Goal: Information Seeking & Learning: Learn about a topic

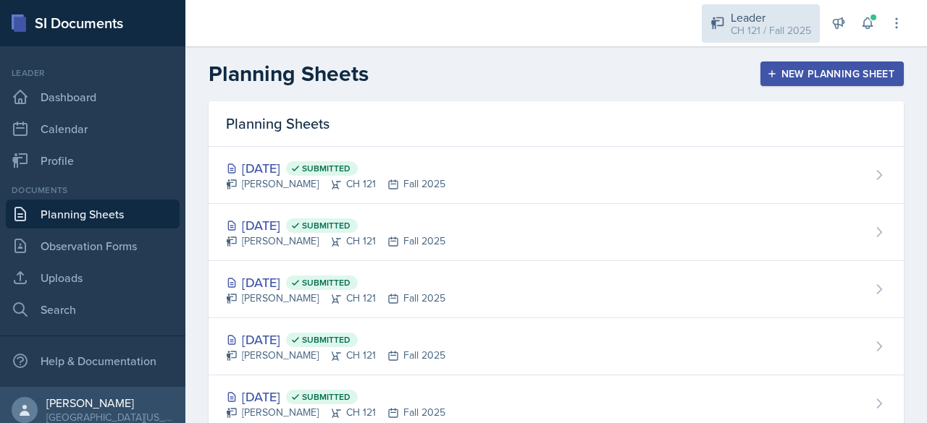
click at [744, 17] on div "Leader" at bounding box center [770, 17] width 80 height 17
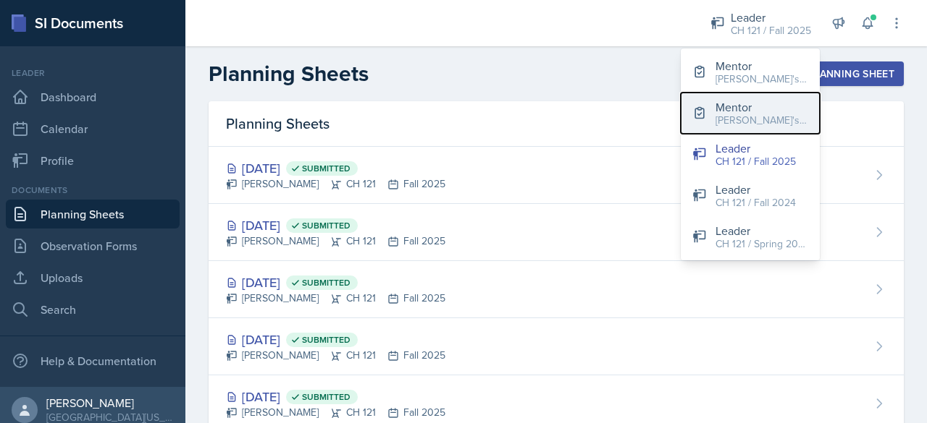
click at [739, 117] on div "[PERSON_NAME]'s Group / Spring 2025" at bounding box center [761, 120] width 93 height 15
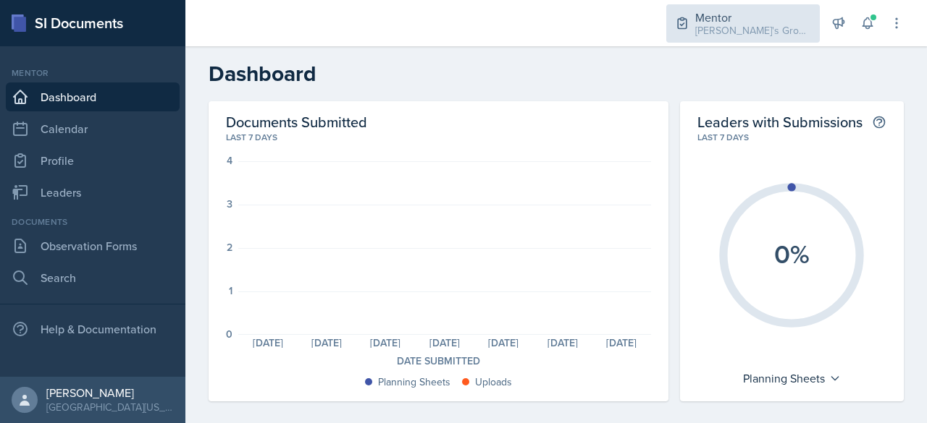
click at [718, 4] on div "Mentor [PERSON_NAME]'s Group / Spring 2025" at bounding box center [742, 23] width 153 height 38
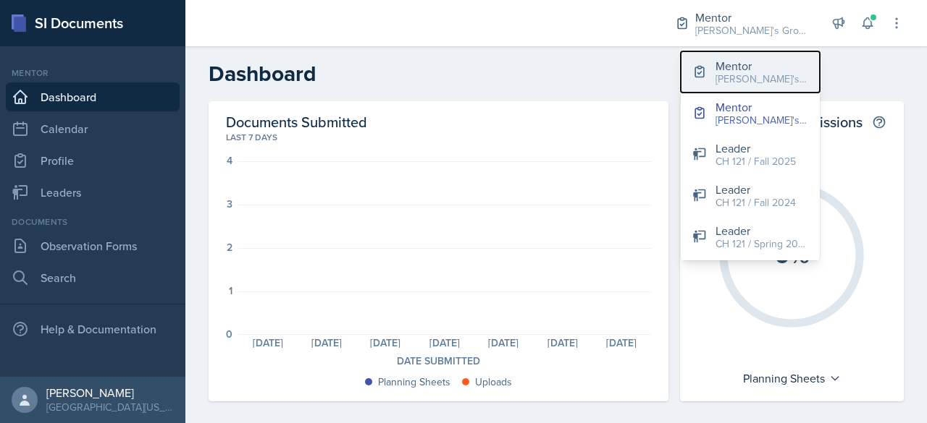
click at [750, 75] on div "[PERSON_NAME]'s Groups / Fall 2025" at bounding box center [761, 79] width 93 height 15
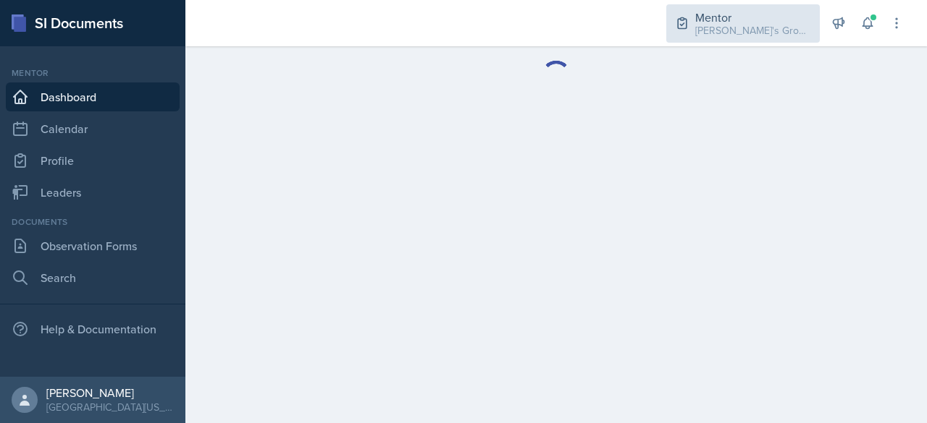
click at [712, 27] on div "[PERSON_NAME]'s Groups / Fall 2025" at bounding box center [753, 30] width 116 height 15
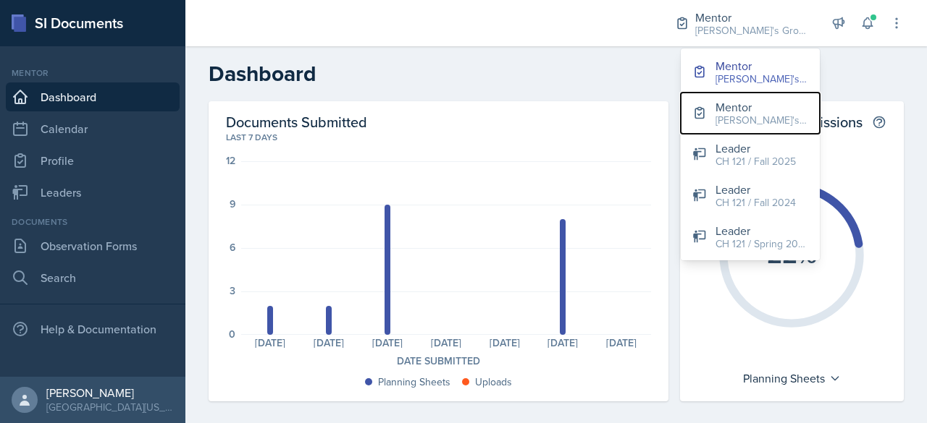
drag, startPoint x: 783, startPoint y: 119, endPoint x: 799, endPoint y: 124, distance: 16.7
click at [798, 124] on div "[PERSON_NAME]'s Group / Spring 2025" at bounding box center [761, 120] width 93 height 15
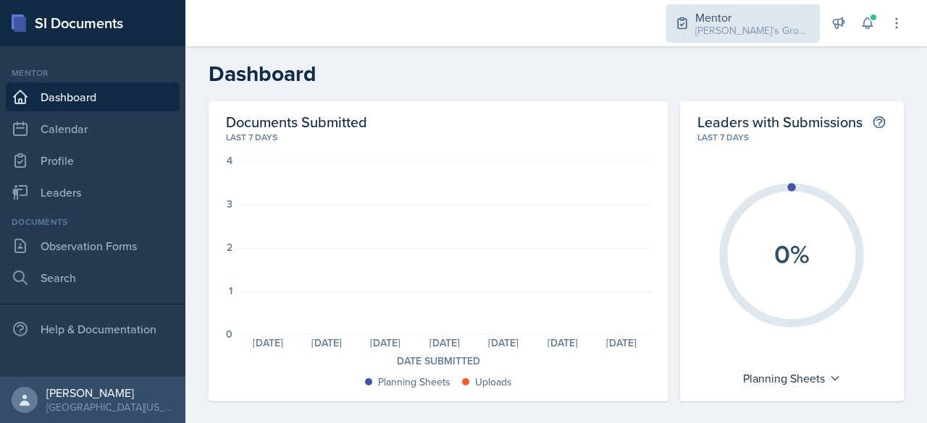
click at [798, 35] on div "[PERSON_NAME]'s Group / Spring 2025" at bounding box center [753, 30] width 116 height 15
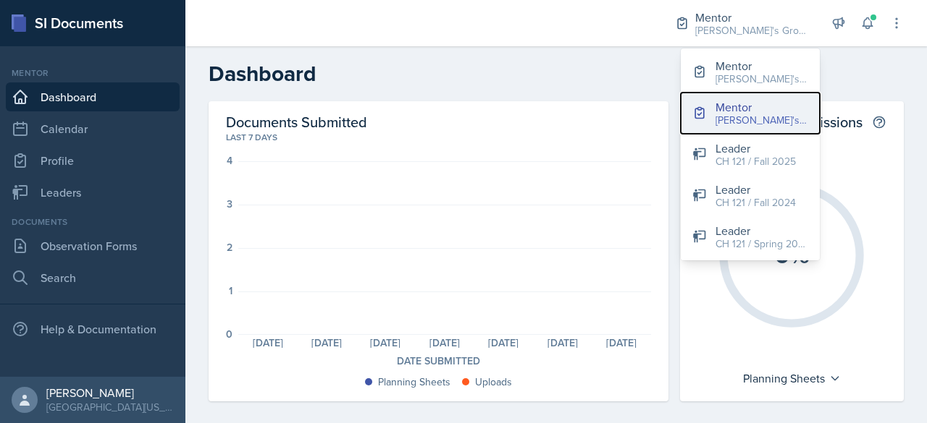
drag, startPoint x: 808, startPoint y: 109, endPoint x: 718, endPoint y: 111, distance: 89.8
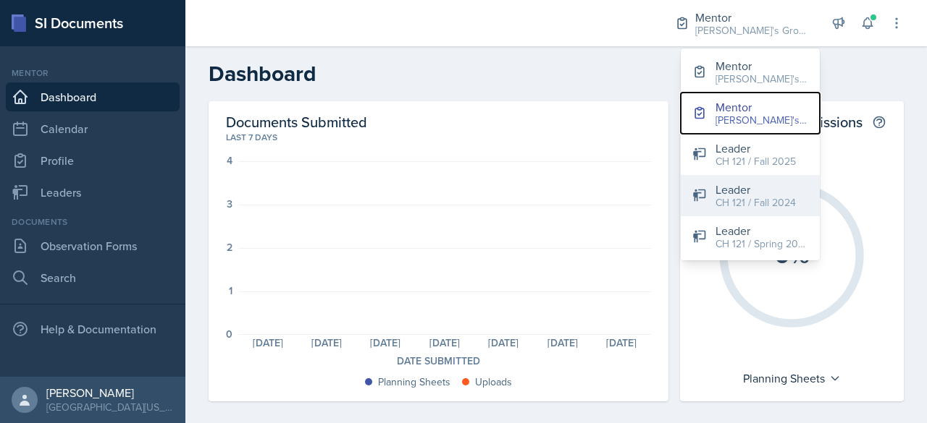
drag, startPoint x: 718, startPoint y: 111, endPoint x: 751, endPoint y: 214, distance: 108.0
click at [756, 273] on div "Mentor [PERSON_NAME]'s Group / Spring 2025 Mentor [PERSON_NAME]'s Groups / Fall…" at bounding box center [555, 211] width 741 height 423
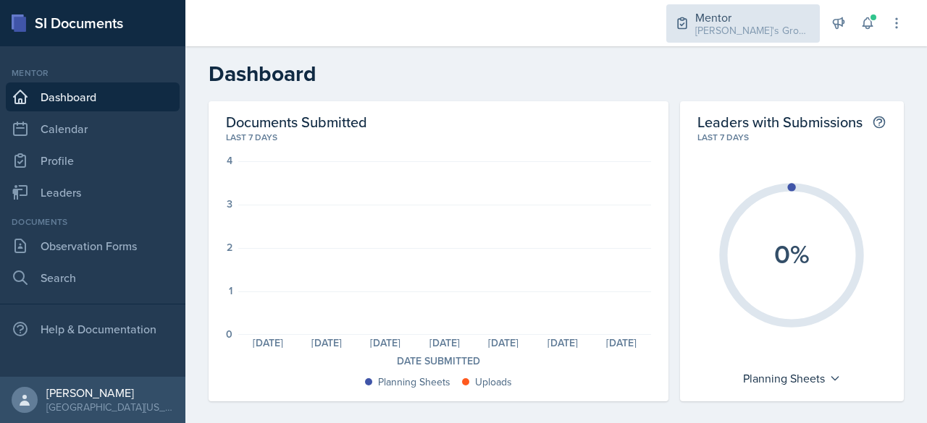
click at [734, 20] on div "Mentor" at bounding box center [753, 17] width 116 height 17
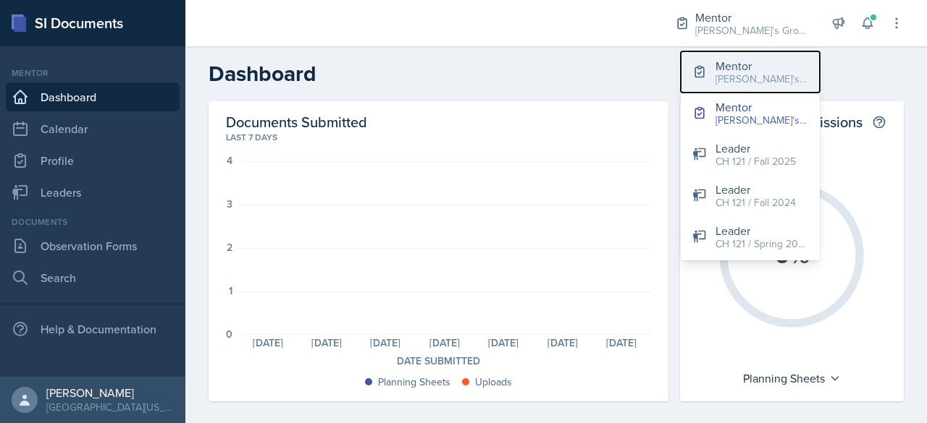
click at [762, 72] on div "[PERSON_NAME]'s Groups / Fall 2025" at bounding box center [761, 79] width 93 height 15
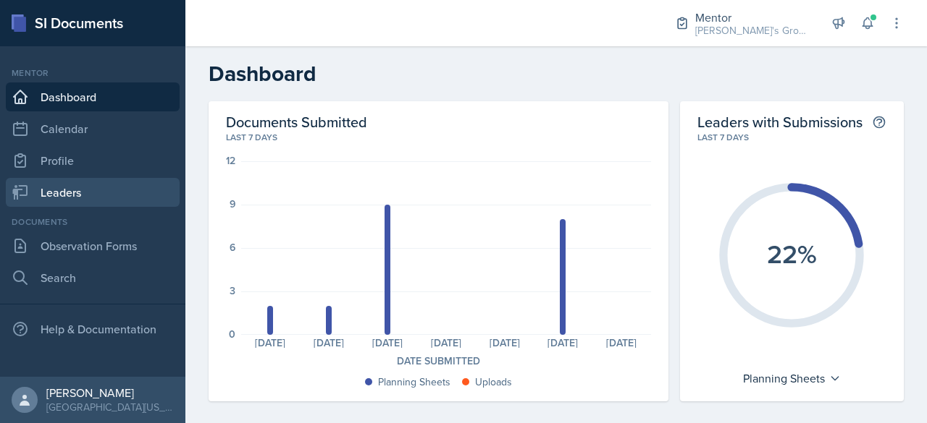
click at [115, 183] on link "Leaders" at bounding box center [93, 192] width 174 height 29
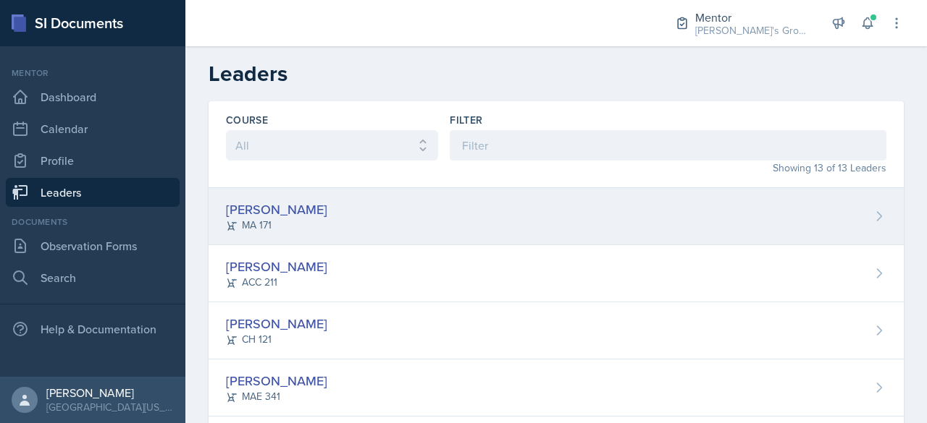
click at [266, 222] on div "MA 171" at bounding box center [276, 225] width 101 height 15
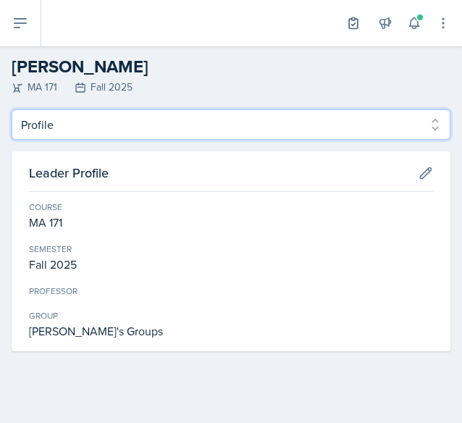
click at [122, 127] on select "Profile Planning Sheets Observation Forms Uploads" at bounding box center [231, 124] width 439 height 30
select select "Planning Sheets"
click at [12, 109] on select "Profile Planning Sheets Observation Forms Uploads" at bounding box center [231, 124] width 439 height 30
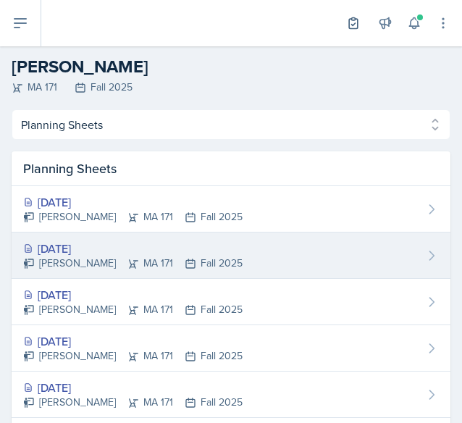
click at [104, 247] on div "[DATE]" at bounding box center [132, 248] width 219 height 17
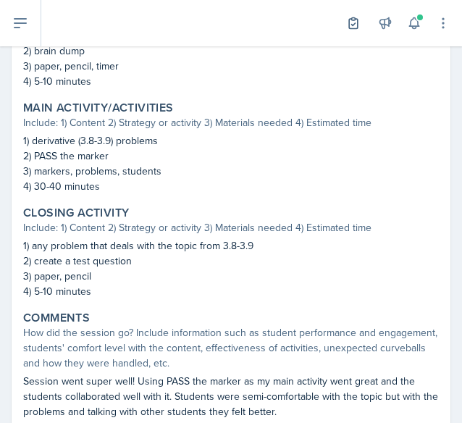
scroll to position [610, 0]
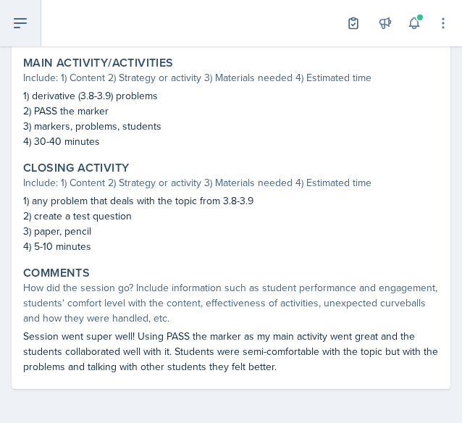
click at [17, 33] on button at bounding box center [20, 23] width 41 height 46
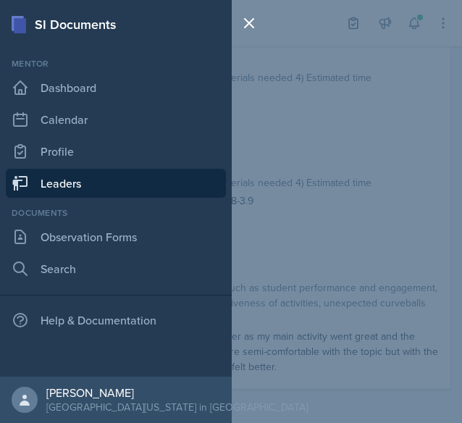
click at [80, 185] on link "Leaders" at bounding box center [116, 183] width 220 height 29
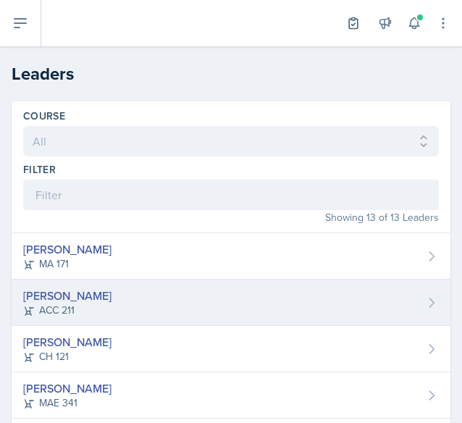
click at [130, 306] on div "[PERSON_NAME] ACC 211" at bounding box center [231, 302] width 439 height 46
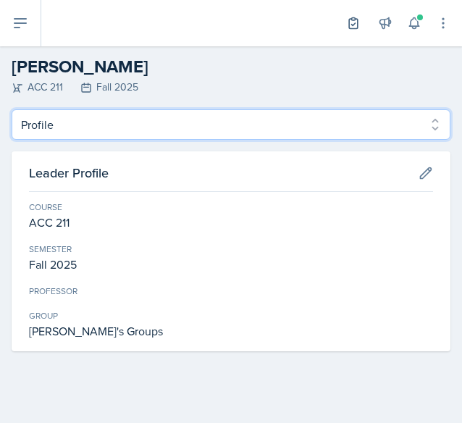
click at [149, 132] on select "Profile Planning Sheets Observation Forms Uploads" at bounding box center [231, 124] width 439 height 30
select select "Planning Sheets"
click at [12, 109] on select "Profile Planning Sheets Observation Forms Uploads" at bounding box center [231, 124] width 439 height 30
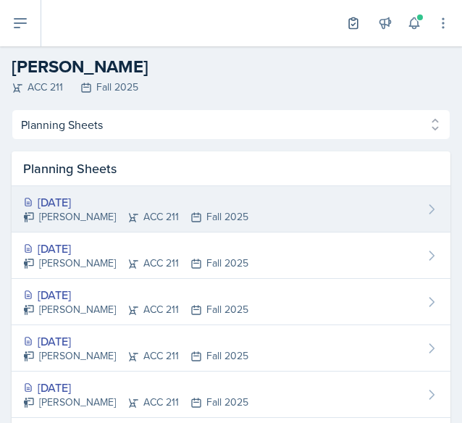
click at [98, 198] on div "[DATE]" at bounding box center [135, 201] width 225 height 17
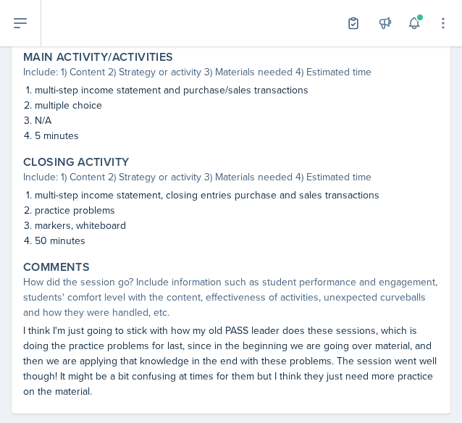
scroll to position [625, 0]
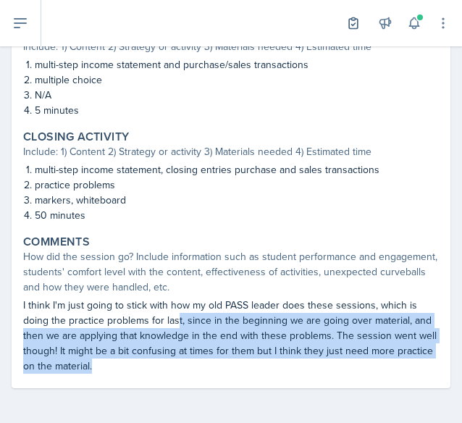
drag, startPoint x: 178, startPoint y: 324, endPoint x: 393, endPoint y: 360, distance: 218.0
click at [393, 360] on p "I think I'm just going to stick with how my old PASS leader does these sessions…" at bounding box center [231, 336] width 416 height 76
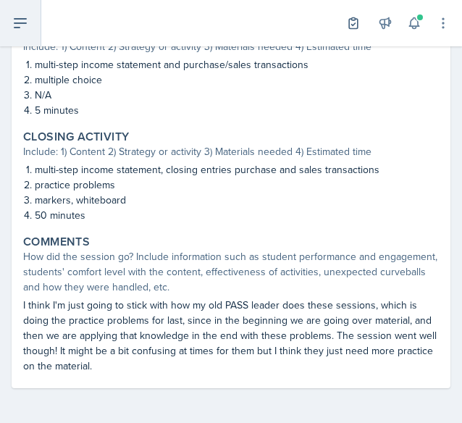
click at [14, 21] on icon at bounding box center [20, 22] width 17 height 17
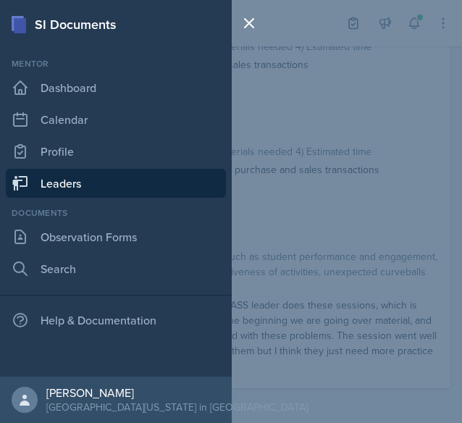
click at [69, 192] on link "Leaders" at bounding box center [116, 183] width 220 height 29
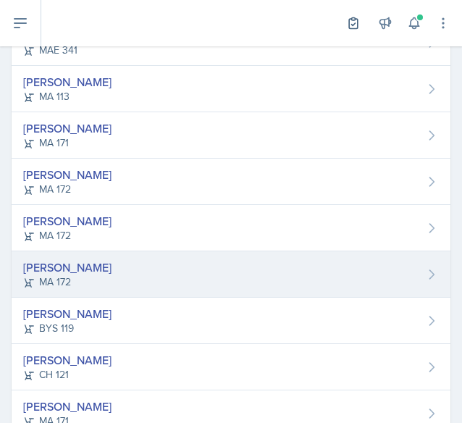
scroll to position [225, 0]
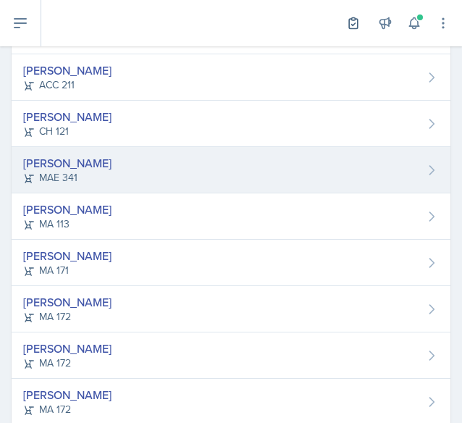
click at [163, 159] on div "[PERSON_NAME] MAE 341" at bounding box center [231, 170] width 439 height 46
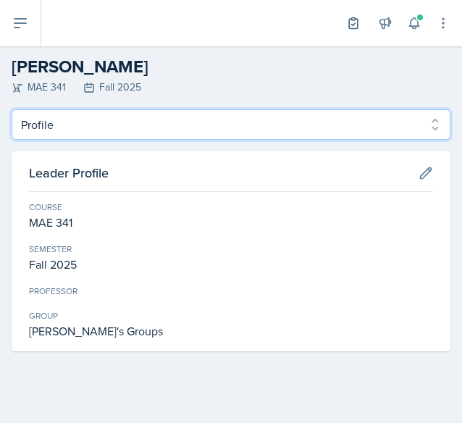
click at [129, 125] on select "Profile Planning Sheets Observation Forms Uploads" at bounding box center [231, 124] width 439 height 30
select select "Planning Sheets"
click at [12, 109] on select "Profile Planning Sheets Observation Forms Uploads" at bounding box center [231, 124] width 439 height 30
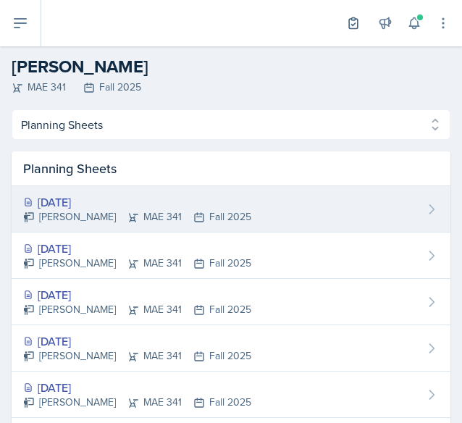
click at [164, 197] on div "[DATE]" at bounding box center [137, 201] width 228 height 17
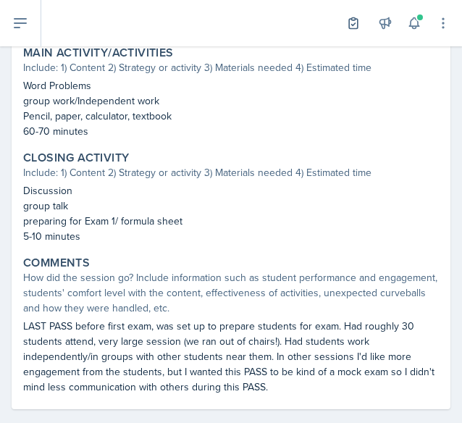
scroll to position [640, 0]
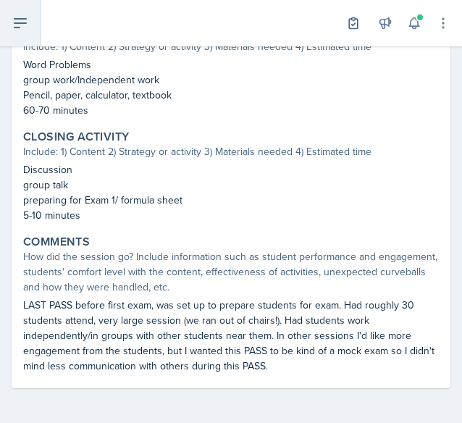
click at [25, 19] on icon at bounding box center [20, 23] width 12 height 9
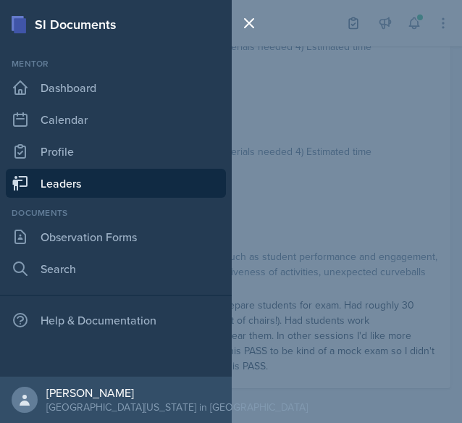
click at [90, 176] on link "Leaders" at bounding box center [116, 183] width 220 height 29
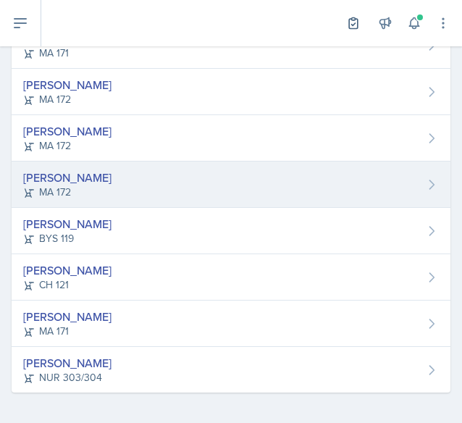
click at [151, 189] on div "[PERSON_NAME] MA 172" at bounding box center [231, 184] width 439 height 46
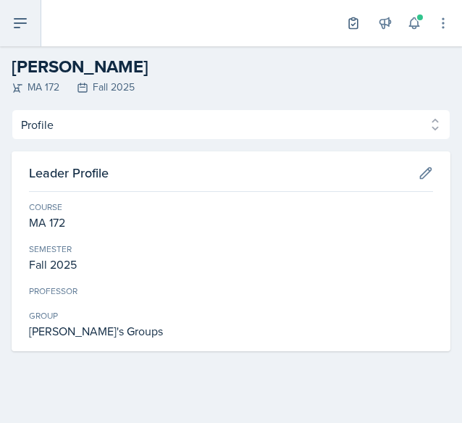
click at [23, 20] on icon at bounding box center [20, 22] width 17 height 17
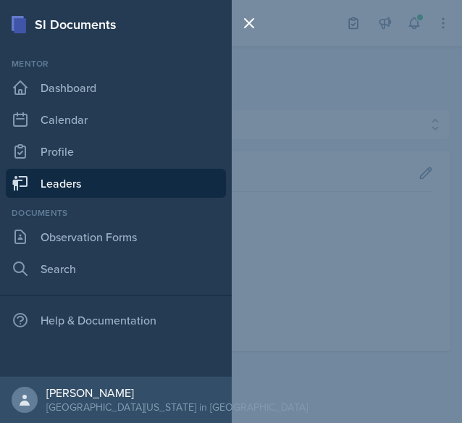
click at [43, 177] on link "Leaders" at bounding box center [116, 183] width 220 height 29
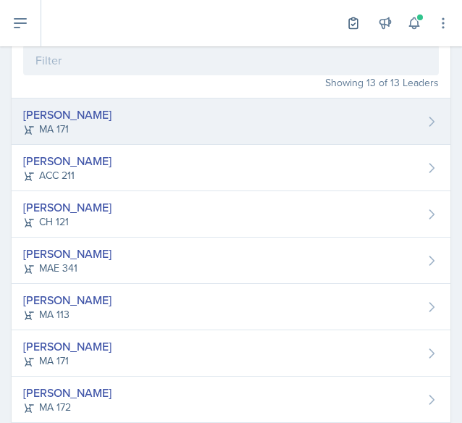
scroll to position [145, 0]
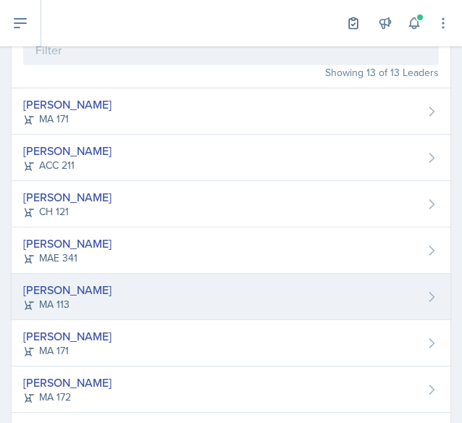
click at [119, 300] on div "[PERSON_NAME] MA 113" at bounding box center [231, 297] width 439 height 46
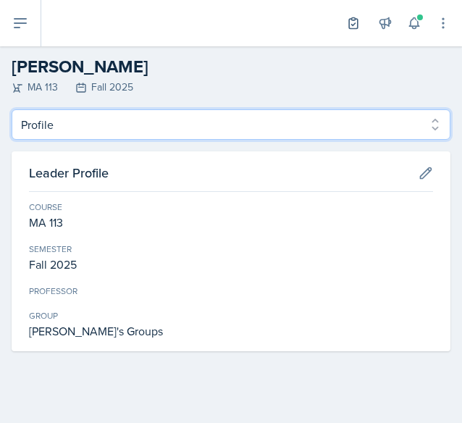
click at [156, 119] on select "Profile Planning Sheets Observation Forms Uploads" at bounding box center [231, 124] width 439 height 30
select select "Planning Sheets"
click at [12, 109] on select "Profile Planning Sheets Observation Forms Uploads" at bounding box center [231, 124] width 439 height 30
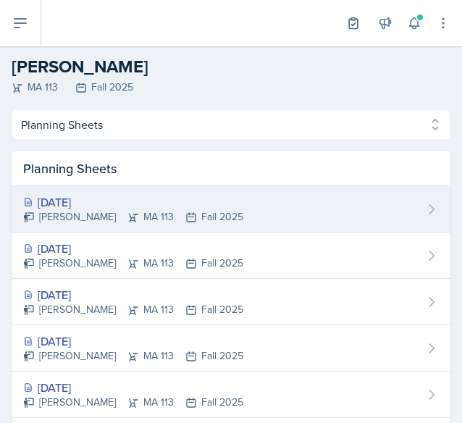
click at [114, 200] on div "[DATE]" at bounding box center [133, 201] width 220 height 17
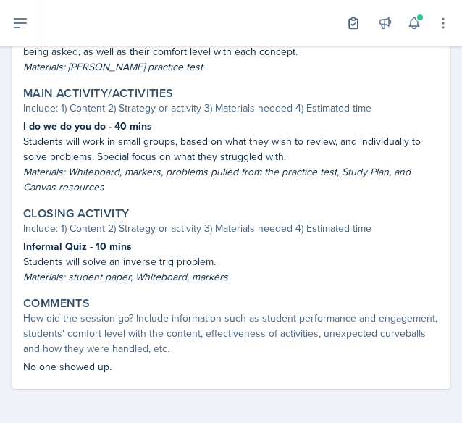
scroll to position [518, 0]
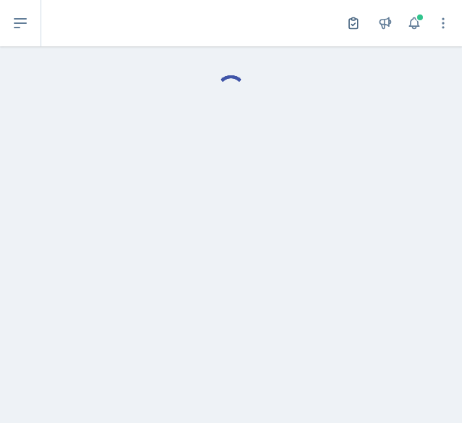
select select "Planning Sheets"
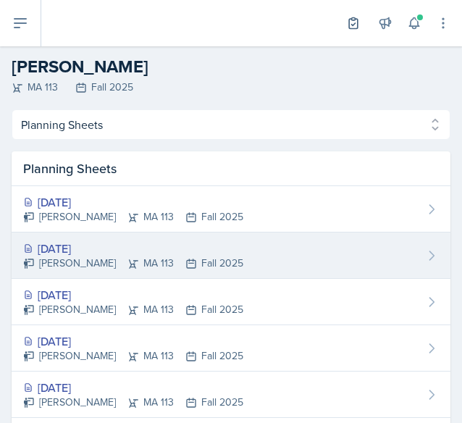
click at [164, 241] on div "[DATE]" at bounding box center [133, 248] width 220 height 17
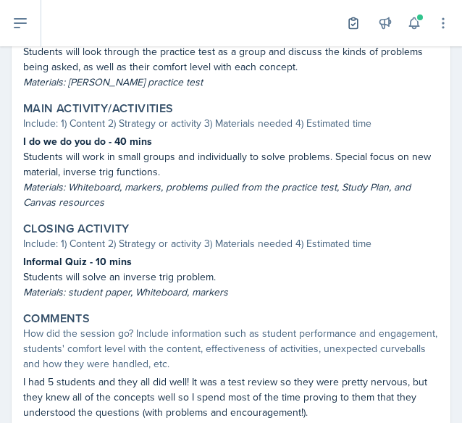
scroll to position [625, 0]
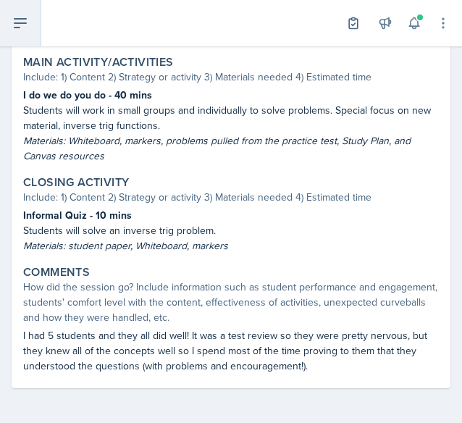
click at [4, 17] on button at bounding box center [20, 23] width 41 height 46
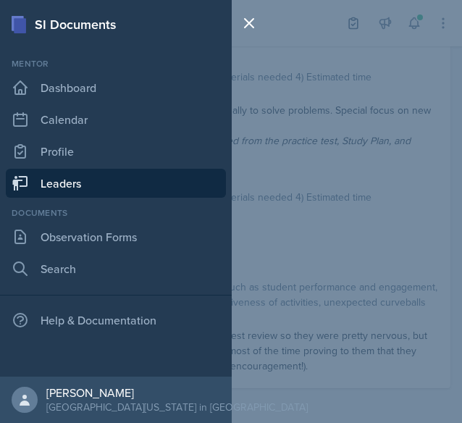
click at [84, 188] on link "Leaders" at bounding box center [116, 183] width 220 height 29
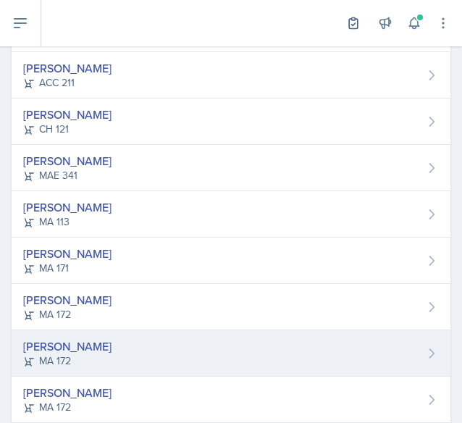
scroll to position [225, 0]
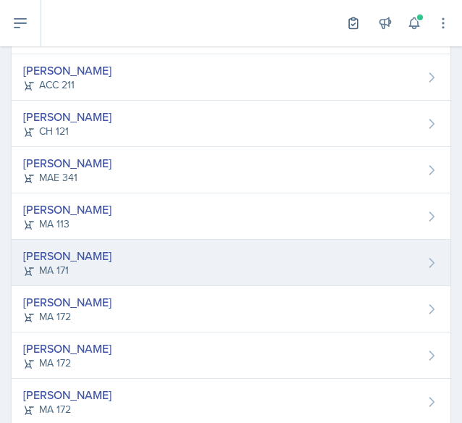
click at [177, 253] on div "[PERSON_NAME] MA 171" at bounding box center [231, 263] width 439 height 46
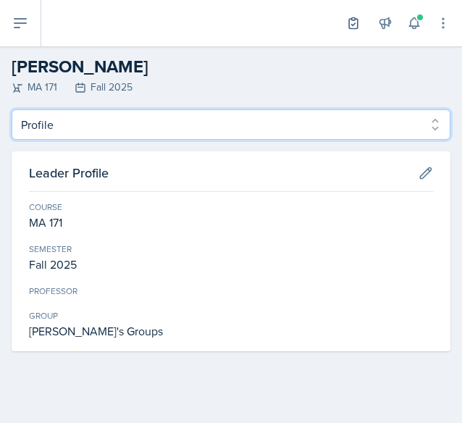
click at [59, 122] on select "Profile Planning Sheets Observation Forms Uploads" at bounding box center [231, 124] width 439 height 30
select select "Planning Sheets"
click at [12, 109] on select "Profile Planning Sheets Observation Forms Uploads" at bounding box center [231, 124] width 439 height 30
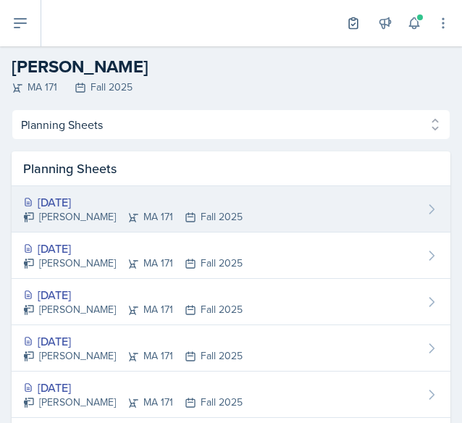
click at [92, 198] on div "[DATE]" at bounding box center [132, 201] width 219 height 17
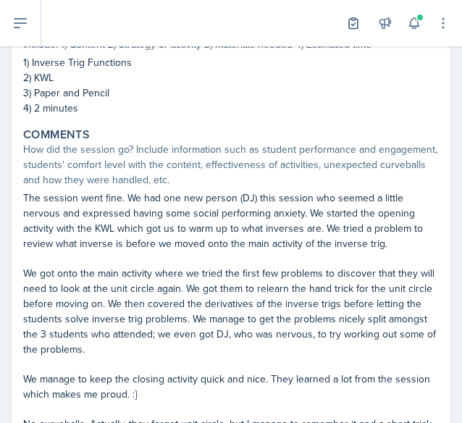
scroll to position [775, 0]
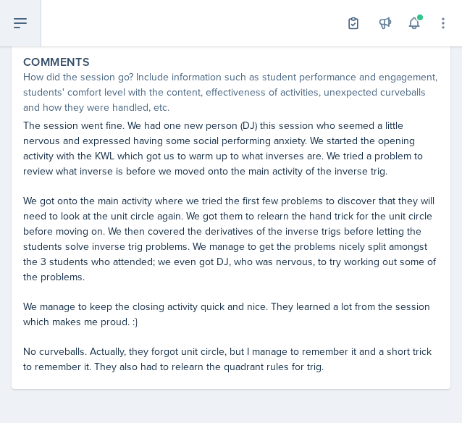
click at [30, 35] on button at bounding box center [20, 23] width 41 height 46
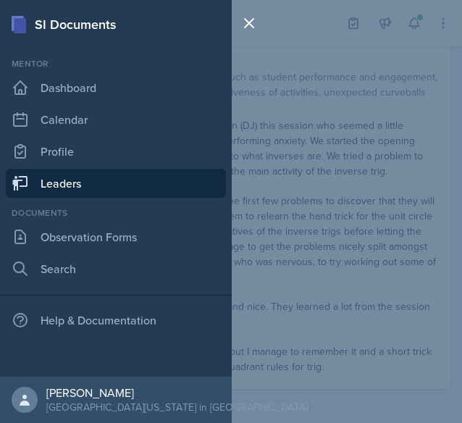
click at [76, 185] on link "Leaders" at bounding box center [116, 183] width 220 height 29
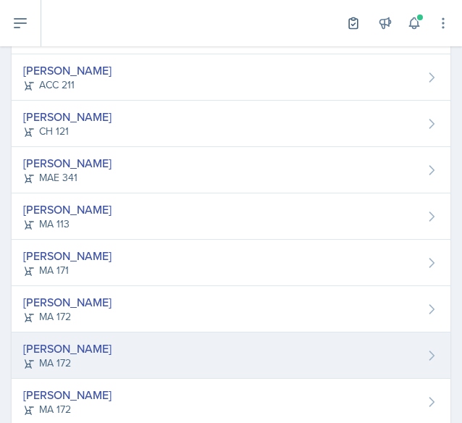
scroll to position [298, 0]
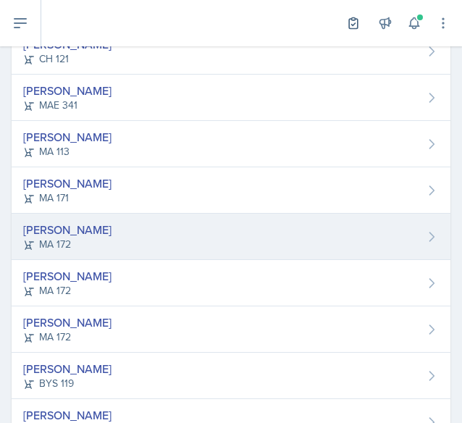
click at [181, 239] on div "Sierra Harley MA 172" at bounding box center [231, 237] width 439 height 46
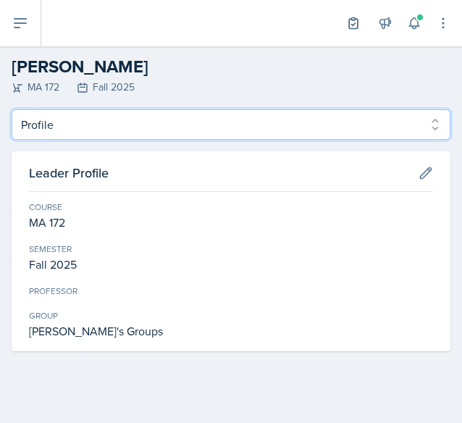
click at [81, 122] on select "Profile Planning Sheets Observation Forms Uploads" at bounding box center [231, 124] width 439 height 30
select select "Planning Sheets"
click at [12, 109] on select "Profile Planning Sheets Observation Forms Uploads" at bounding box center [231, 124] width 439 height 30
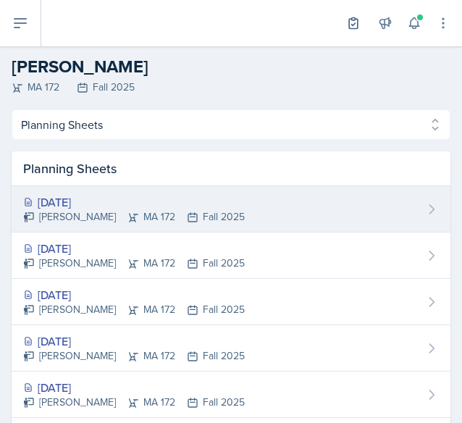
click at [104, 203] on div "[DATE]" at bounding box center [134, 201] width 222 height 17
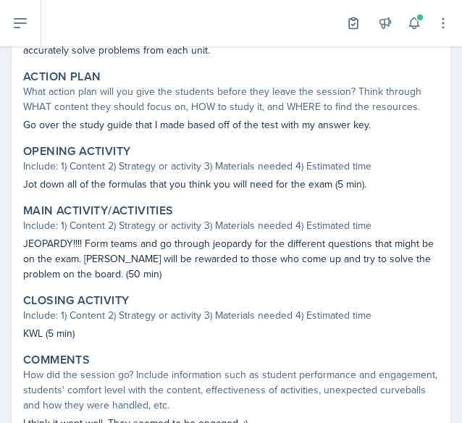
scroll to position [413, 0]
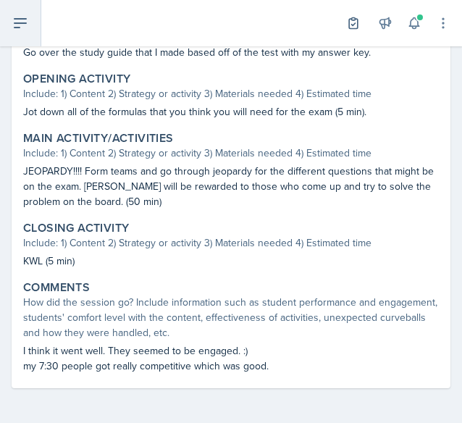
click at [28, 12] on button at bounding box center [20, 23] width 41 height 46
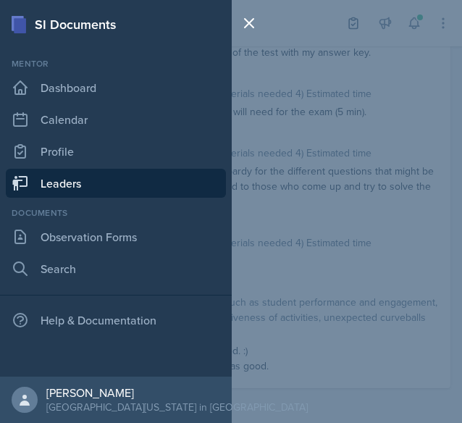
click at [66, 176] on link "Leaders" at bounding box center [116, 183] width 220 height 29
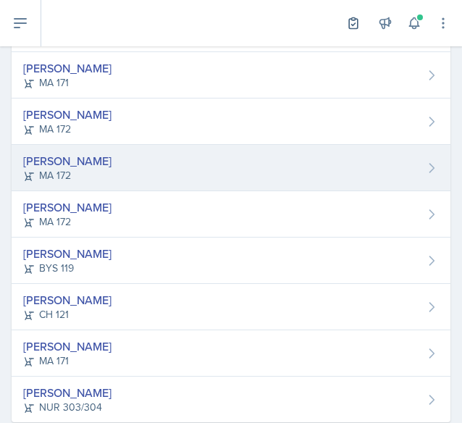
click at [81, 156] on div "[PERSON_NAME] MA 172" at bounding box center [231, 168] width 439 height 46
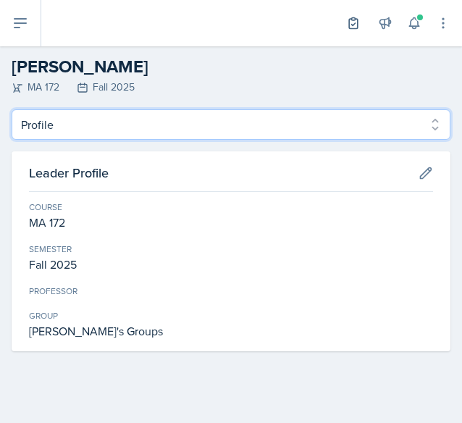
drag, startPoint x: 88, startPoint y: 127, endPoint x: 88, endPoint y: 135, distance: 8.0
click at [88, 127] on select "Profile Planning Sheets Observation Forms Uploads" at bounding box center [231, 124] width 439 height 30
select select "Planning Sheets"
click at [12, 109] on select "Profile Planning Sheets Observation Forms Uploads" at bounding box center [231, 124] width 439 height 30
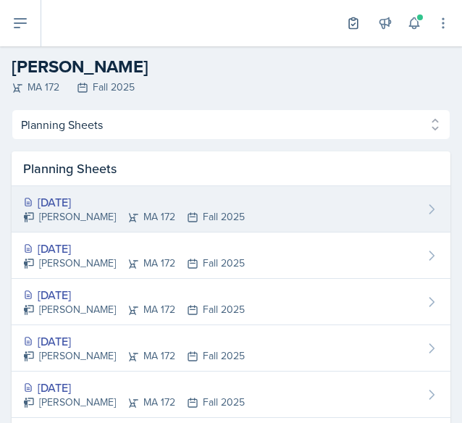
click at [90, 198] on div "[DATE]" at bounding box center [134, 201] width 222 height 17
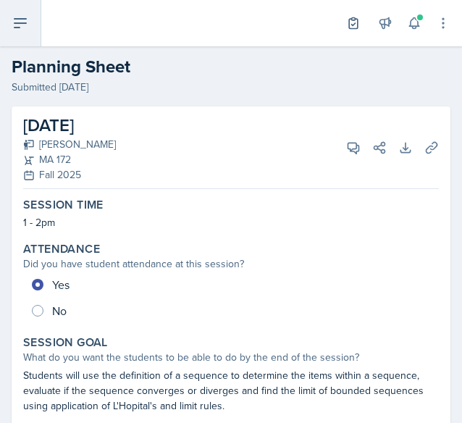
click at [32, 10] on button at bounding box center [20, 23] width 41 height 46
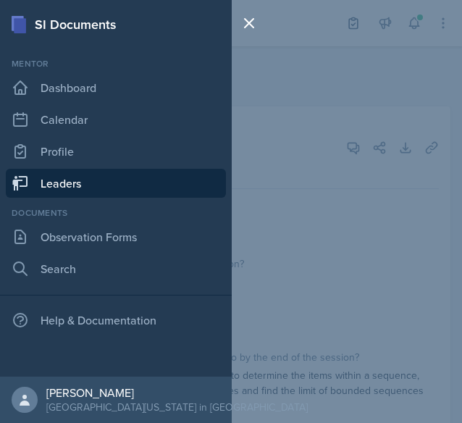
click at [279, 143] on div "SI Documents Mentor Dashboard Calendar Profile Leaders Documents Observation Fo…" at bounding box center [231, 211] width 462 height 423
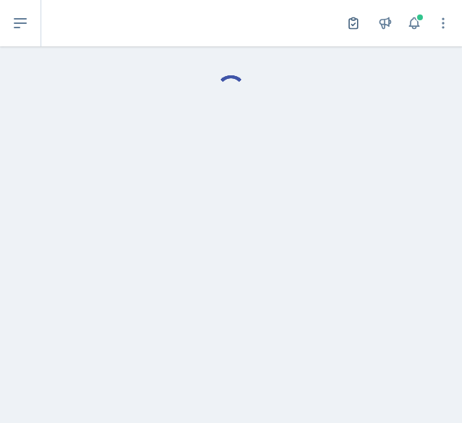
select select "Planning Sheets"
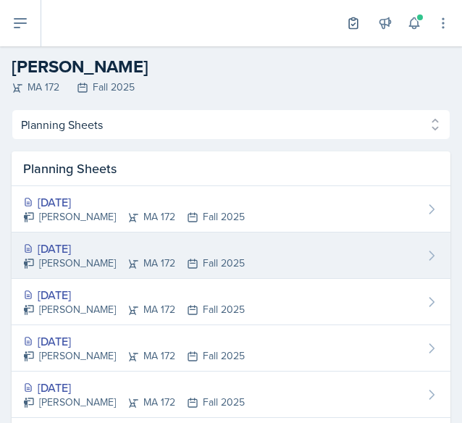
click at [191, 249] on div "[DATE]" at bounding box center [134, 248] width 222 height 17
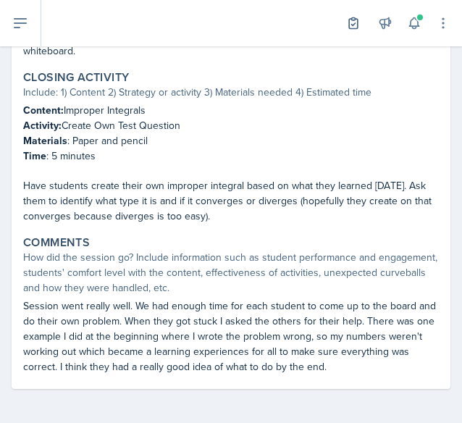
scroll to position [882, 0]
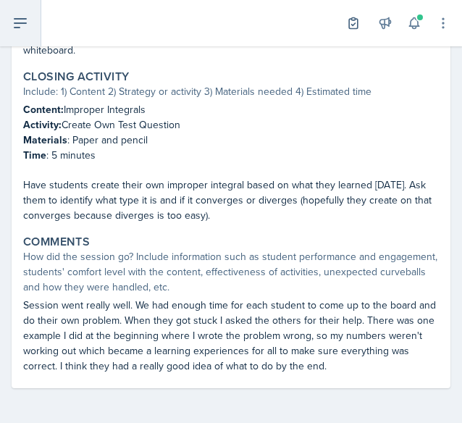
click at [24, 22] on icon at bounding box center [20, 23] width 12 height 9
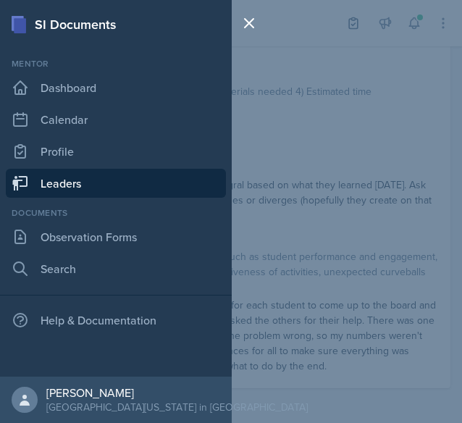
click at [69, 190] on link "Leaders" at bounding box center [116, 183] width 220 height 29
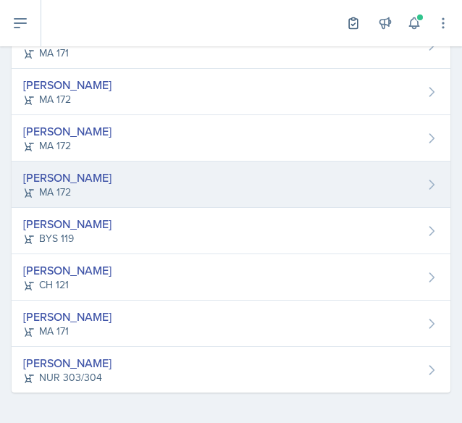
click at [54, 173] on div "[PERSON_NAME]" at bounding box center [67, 177] width 88 height 17
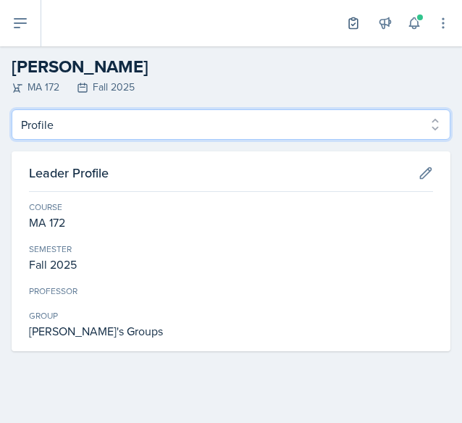
drag, startPoint x: 203, startPoint y: 124, endPoint x: 197, endPoint y: 135, distance: 12.7
click at [203, 124] on select "Profile Planning Sheets Observation Forms Uploads" at bounding box center [231, 124] width 439 height 30
select select "Planning Sheets"
click at [12, 109] on select "Profile Planning Sheets Observation Forms Uploads" at bounding box center [231, 124] width 439 height 30
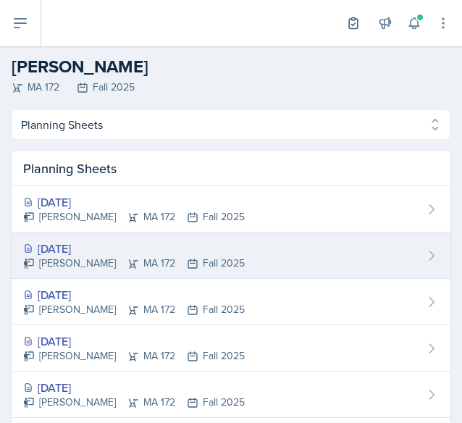
click at [152, 245] on div "[DATE]" at bounding box center [134, 248] width 222 height 17
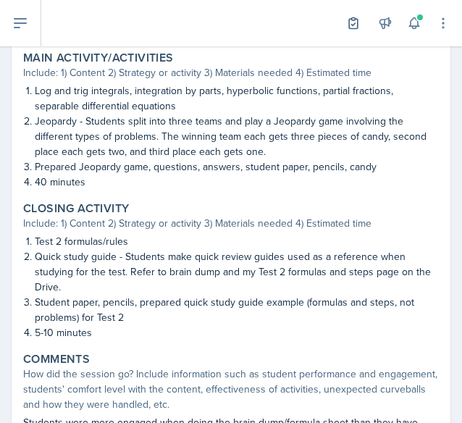
scroll to position [701, 0]
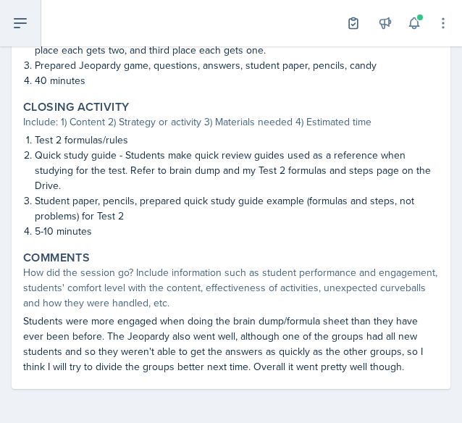
click at [30, 35] on button at bounding box center [20, 23] width 41 height 46
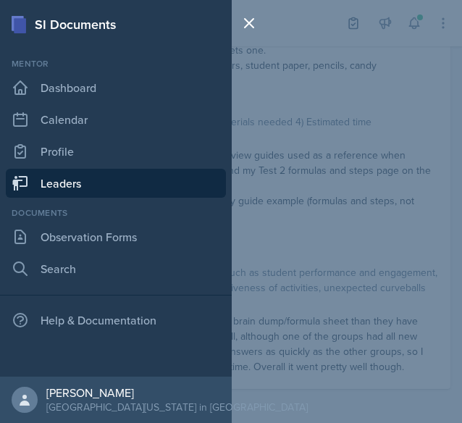
click at [85, 186] on link "Leaders" at bounding box center [116, 183] width 220 height 29
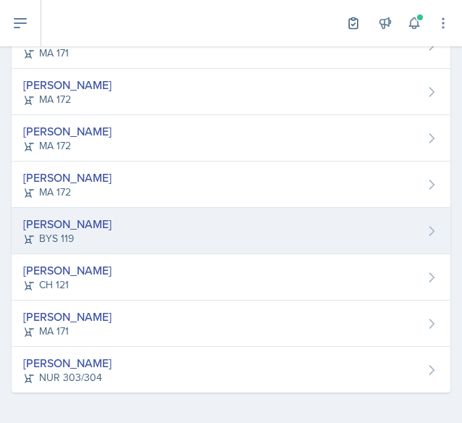
click at [93, 217] on div "[PERSON_NAME] BYS 119" at bounding box center [231, 231] width 439 height 46
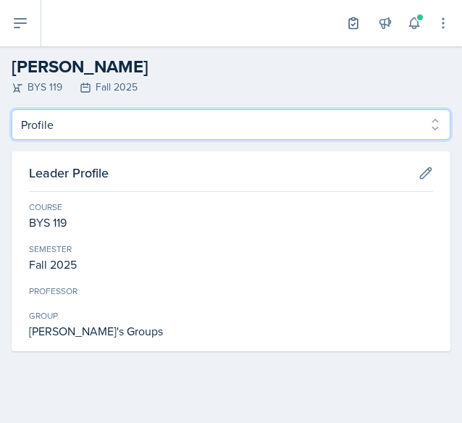
click at [90, 121] on select "Profile Planning Sheets Observation Forms Uploads" at bounding box center [231, 124] width 439 height 30
select select "Planning Sheets"
click at [12, 109] on select "Profile Planning Sheets Observation Forms Uploads" at bounding box center [231, 124] width 439 height 30
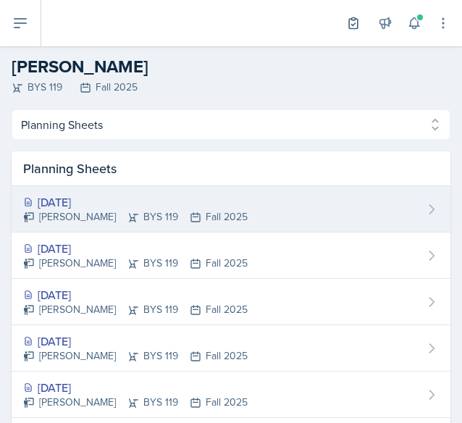
click at [79, 206] on div "[DATE]" at bounding box center [135, 201] width 224 height 17
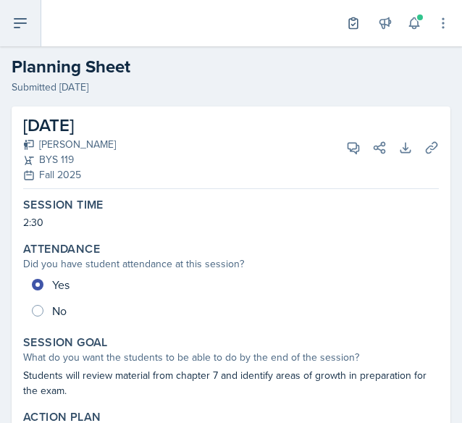
click at [30, 27] on button at bounding box center [20, 23] width 41 height 46
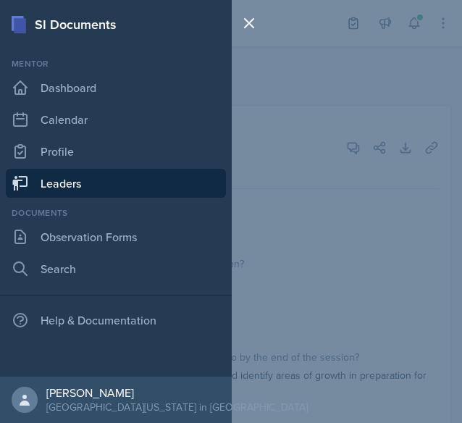
click at [259, 161] on div at bounding box center [252, 211] width 41 height 423
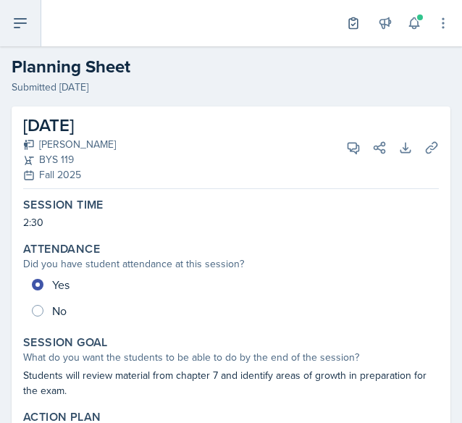
click at [10, 14] on button at bounding box center [20, 23] width 41 height 46
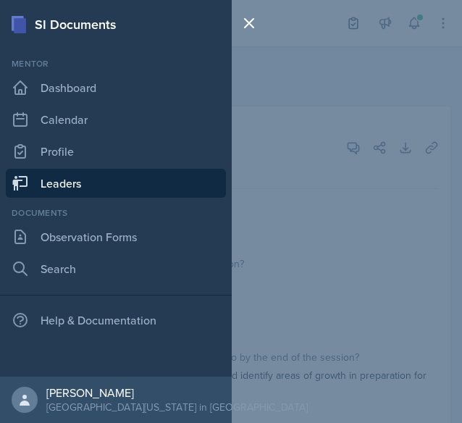
click at [93, 177] on link "Leaders" at bounding box center [116, 183] width 220 height 29
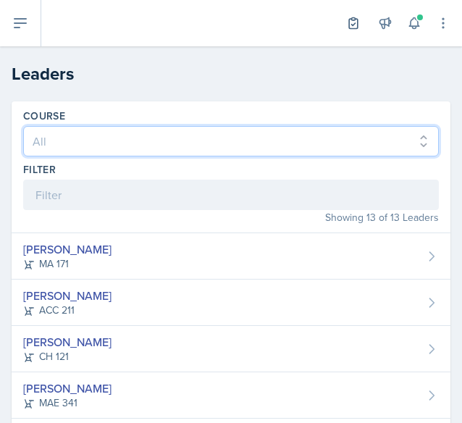
click at [91, 128] on select "All ACC 211 ACC 212 ACC 307 BYS 119 BYS 215 BYS 300 CH 101 CH 121 CH 331 CPE 21…" at bounding box center [231, 141] width 416 height 30
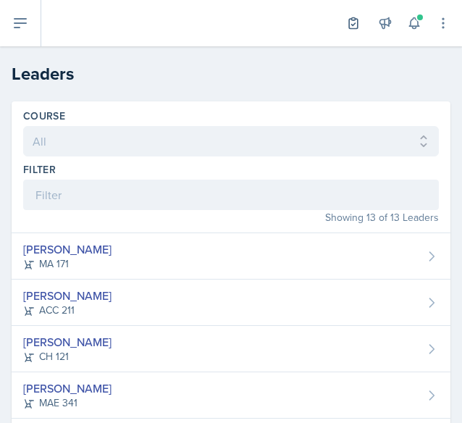
click at [115, 90] on header "Leaders" at bounding box center [231, 73] width 462 height 55
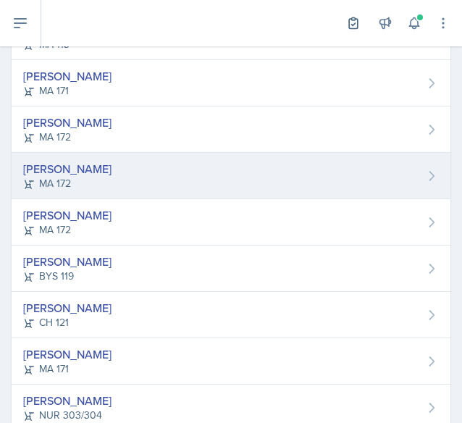
scroll to position [442, 0]
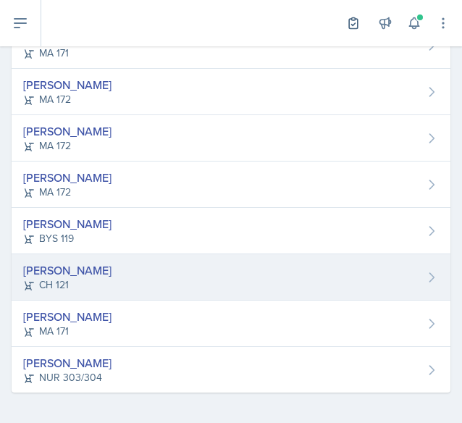
click at [109, 269] on div "[PERSON_NAME]" at bounding box center [67, 269] width 88 height 17
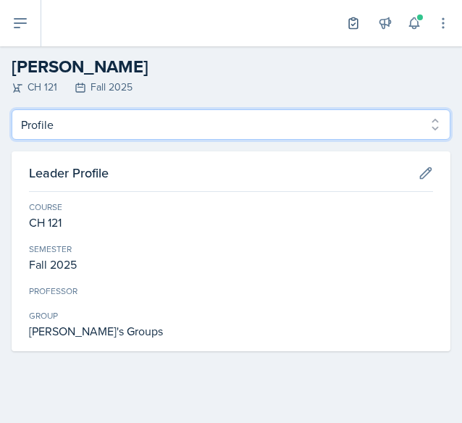
click at [125, 124] on select "Profile Planning Sheets Observation Forms Uploads" at bounding box center [231, 124] width 439 height 30
select select "Planning Sheets"
click at [12, 109] on select "Profile Planning Sheets Observation Forms Uploads" at bounding box center [231, 124] width 439 height 30
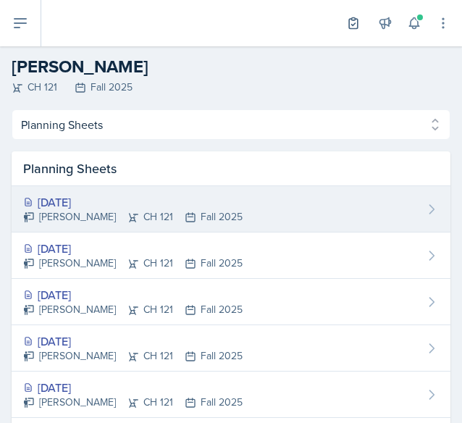
click at [109, 201] on div "[DATE]" at bounding box center [132, 201] width 219 height 17
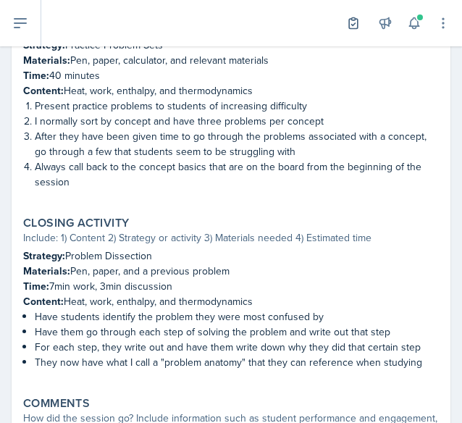
scroll to position [866, 0]
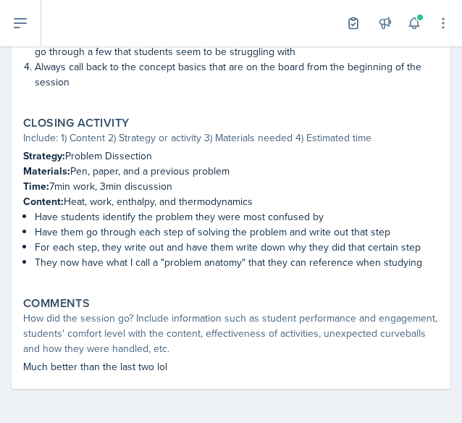
click at [29, 161] on strong "Strategy:" at bounding box center [44, 155] width 42 height 14
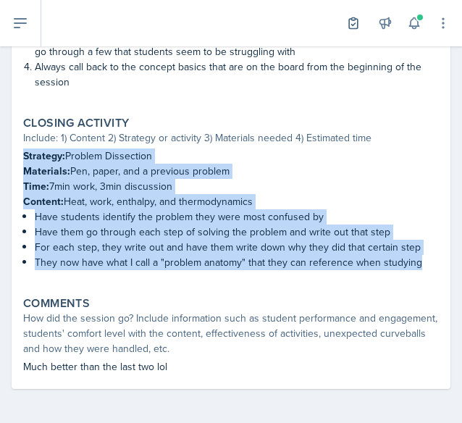
drag, startPoint x: 20, startPoint y: 154, endPoint x: 429, endPoint y: 270, distance: 425.1
click at [429, 270] on div "Closing Activity Include: 1) Content 2) Strategy or activity 3) Materials neede…" at bounding box center [230, 200] width 427 height 174
drag, startPoint x: 429, startPoint y: 270, endPoint x: 17, endPoint y: 156, distance: 427.5
click at [17, 156] on div "Closing Activity Include: 1) Content 2) Strategy or activity 3) Materials neede…" at bounding box center [230, 200] width 427 height 174
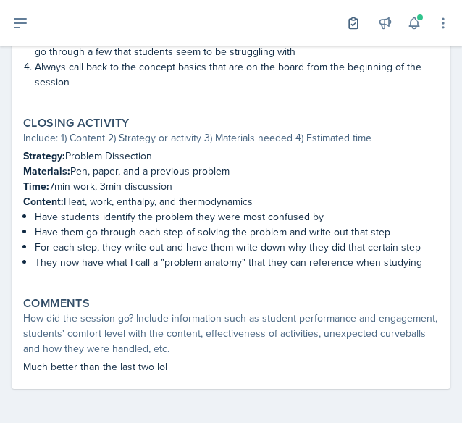
click at [258, 371] on p "Much better than the last two lol" at bounding box center [231, 366] width 416 height 15
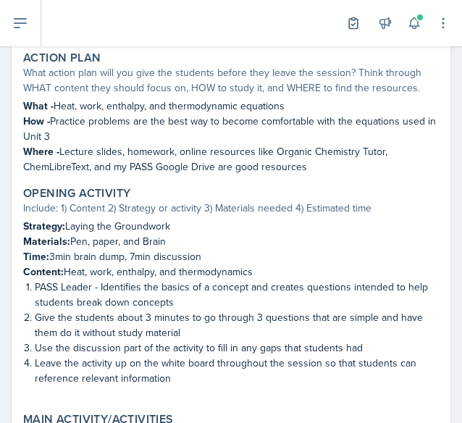
scroll to position [0, 0]
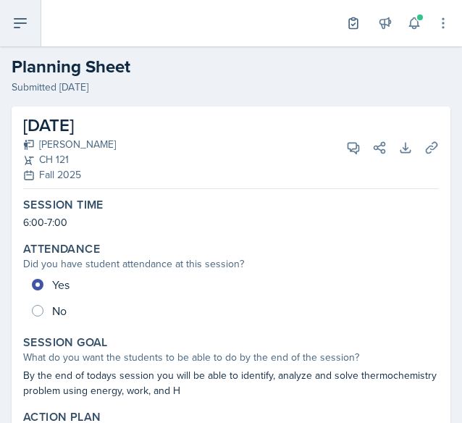
click at [20, 26] on icon at bounding box center [20, 22] width 17 height 17
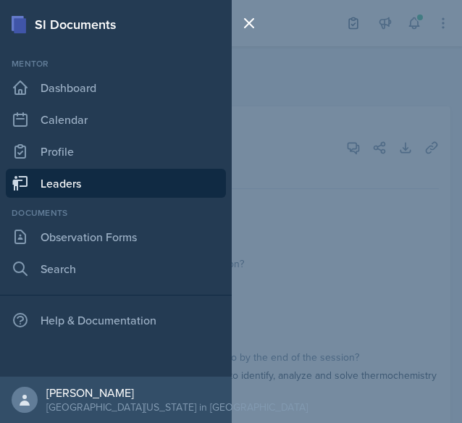
click at [107, 187] on link "Leaders" at bounding box center [116, 183] width 220 height 29
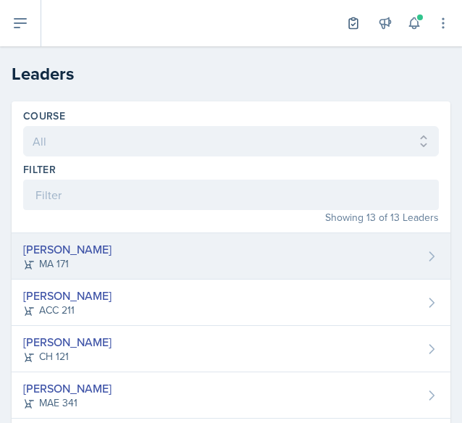
scroll to position [442, 0]
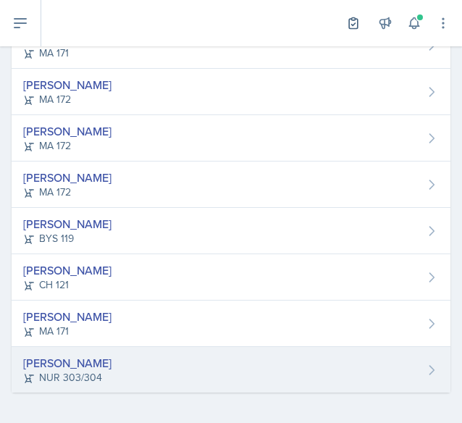
click at [97, 364] on div "[PERSON_NAME]" at bounding box center [67, 362] width 88 height 17
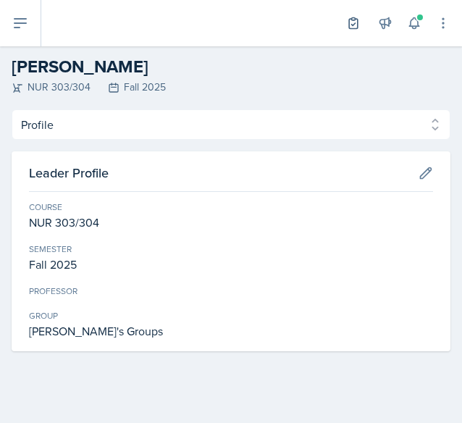
click at [248, 140] on div "Profile Planning Sheets Observation Forms Uploads Profile Planning Sheets Obser…" at bounding box center [231, 230] width 439 height 242
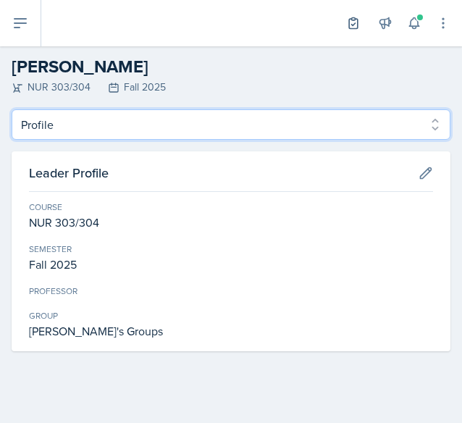
drag, startPoint x: 235, startPoint y: 124, endPoint x: 235, endPoint y: 138, distance: 13.8
click at [235, 124] on select "Profile Planning Sheets Observation Forms Uploads" at bounding box center [231, 124] width 439 height 30
select select "Planning Sheets"
click at [12, 109] on select "Profile Planning Sheets Observation Forms Uploads" at bounding box center [231, 124] width 439 height 30
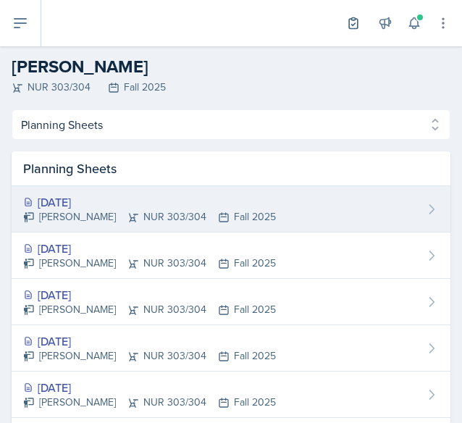
click at [153, 200] on div "[DATE]" at bounding box center [149, 201] width 253 height 17
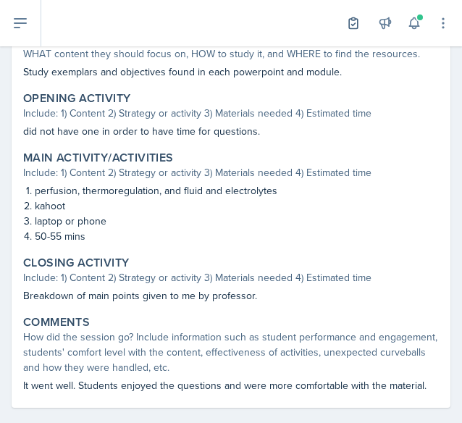
scroll to position [397, 0]
